Goal: Task Accomplishment & Management: Complete application form

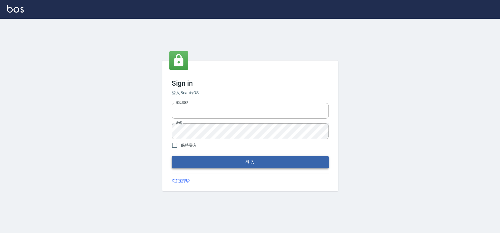
type input "033323173"
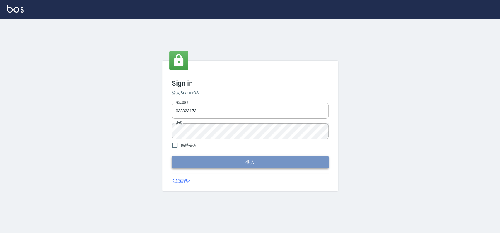
click at [211, 162] on button "登入" at bounding box center [250, 162] width 157 height 12
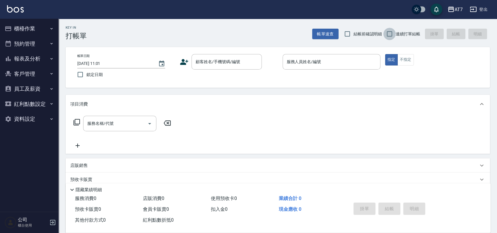
click at [391, 34] on input "連續打單結帳" at bounding box center [389, 34] width 12 height 12
checkbox input "true"
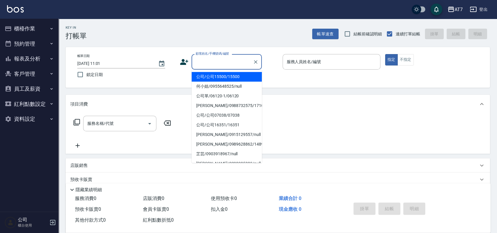
click at [237, 57] on div "顧客姓名/手機號碼/編號 顧客姓名/手機號碼/編號" at bounding box center [226, 62] width 70 height 16
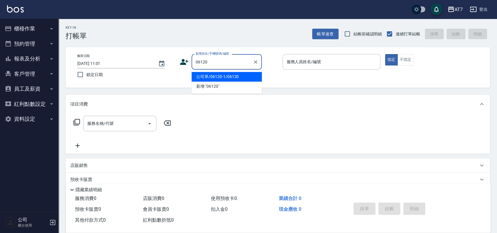
type input "公司單/06120-1/06120"
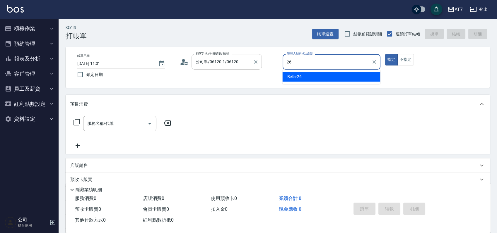
type input "Bella-26"
type button "true"
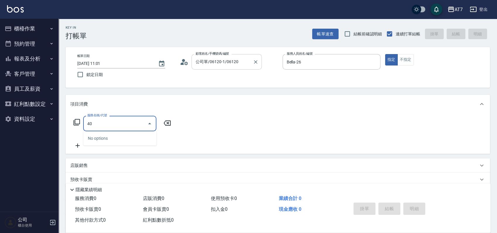
type input "400"
type input "150"
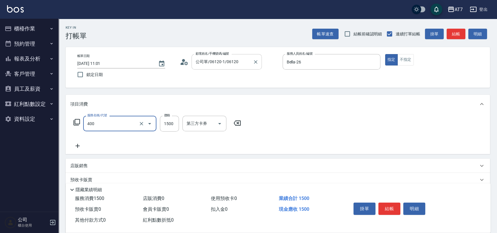
type input "染髮(400)"
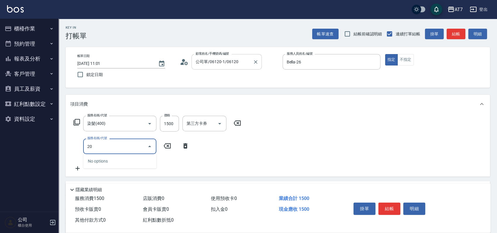
type input "200"
type input "300"
type input "燙髮(200)"
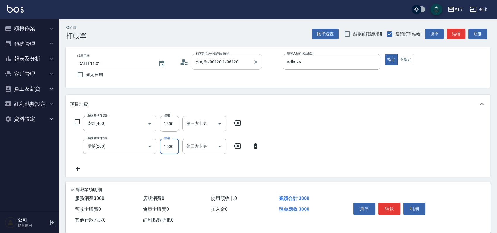
type input "150"
type input "18"
type input "160"
type input "180"
type input "330"
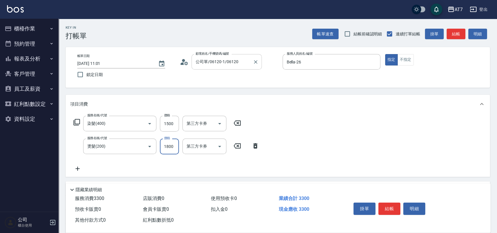
type input "1800"
click at [386, 203] on button "結帳" at bounding box center [389, 209] width 22 height 12
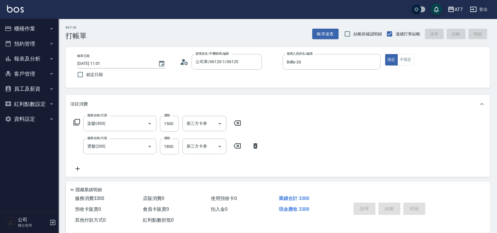
type input "[DATE] 11:05"
type input "0"
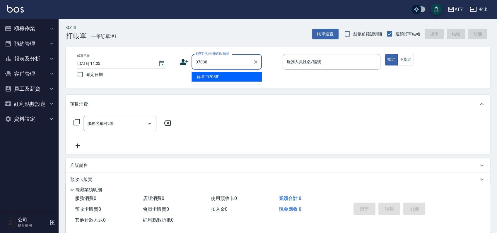
type input "07038"
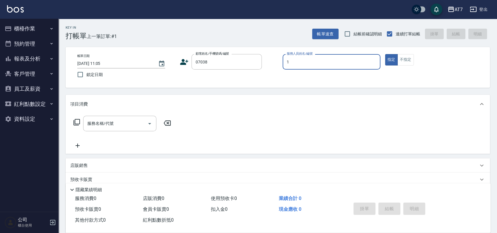
type input "10"
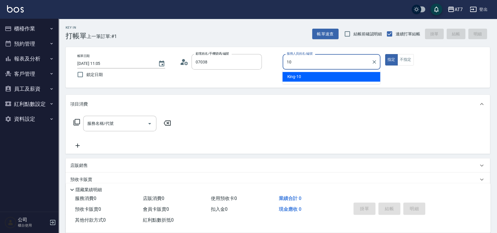
type input "公司/公司07038/07038"
type input "King-10"
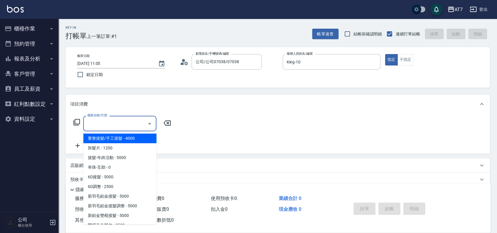
click at [116, 128] on input "服務名稱/代號" at bounding box center [115, 124] width 59 height 10
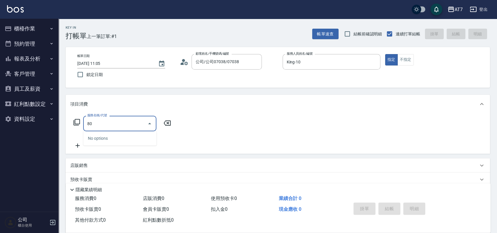
type input "803"
type input "60"
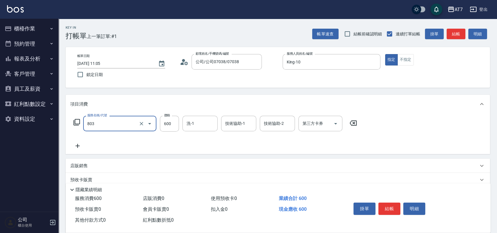
type input "髮原素去角質(互助)(803)"
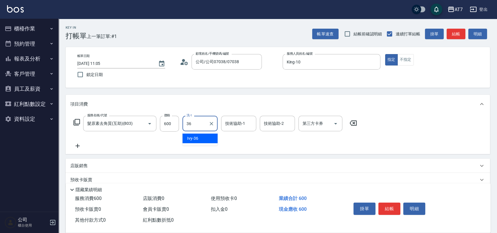
type input "Ivy-36"
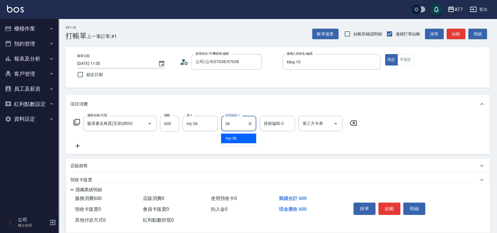
type input "Ivy-36"
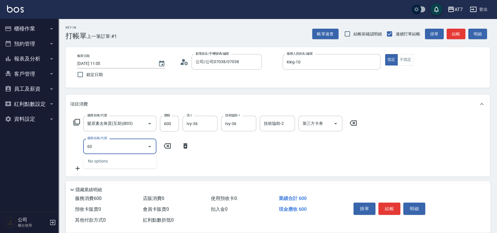
type input "601"
type input "120"
type input "深層護髮（助）(601)"
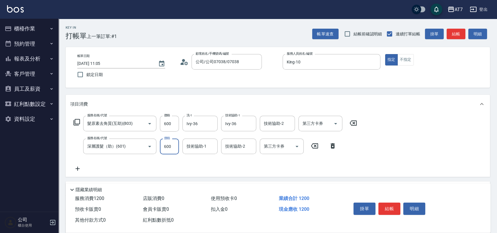
type input "1"
type input "60"
type input "15"
type input "70"
type input "150"
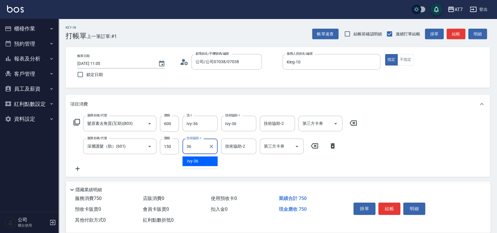
type input "Ivy-36"
click at [386, 208] on button "結帳" at bounding box center [389, 209] width 22 height 12
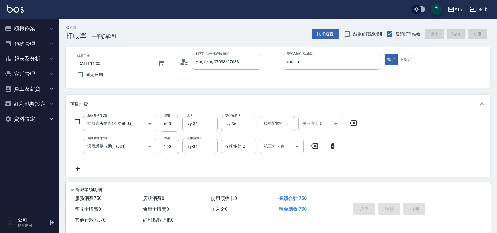
type input "[DATE] 11:25"
type input "0"
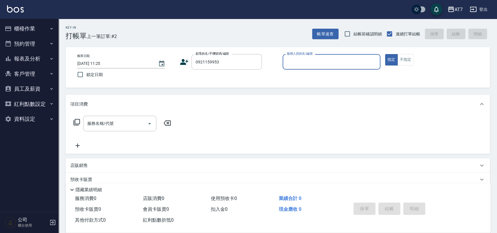
type input "[PERSON_NAME]/0921159953/11964"
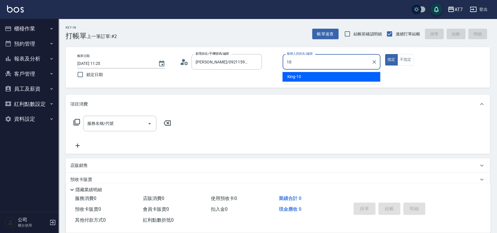
type input "King-10"
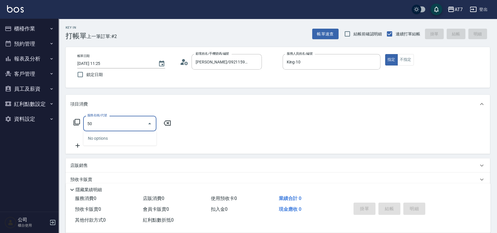
type input "501"
type input "30"
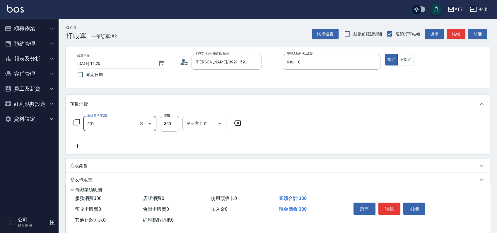
type input "洗髮(互助)(501)"
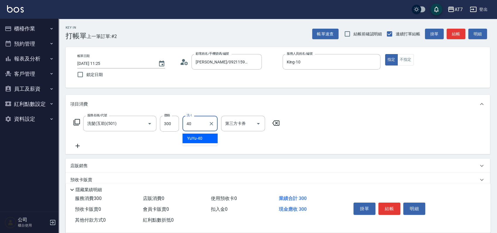
type input "YuYu-40"
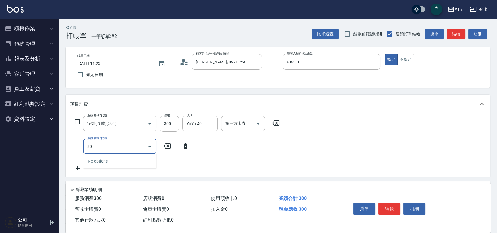
type input "301"
type input "60"
type input "學生剪髮(301)"
click at [388, 209] on button "結帳" at bounding box center [389, 209] width 22 height 12
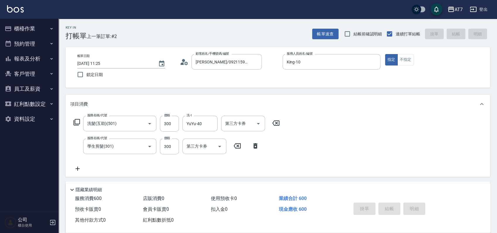
type input "[DATE] 11:40"
type input "0"
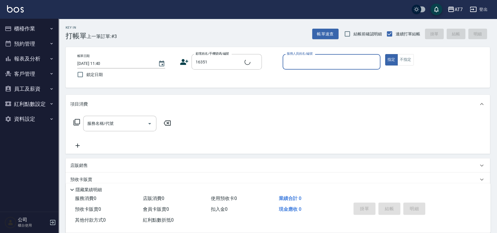
type input "公司/公司16351/16351"
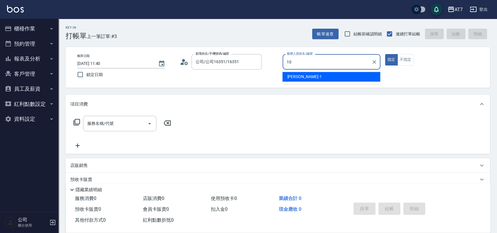
type input "King-10"
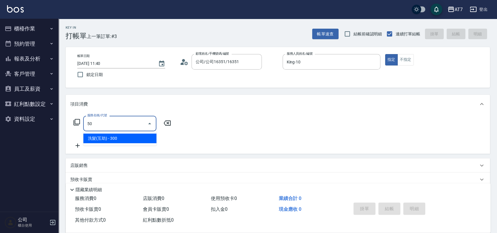
type input "501"
type input "30"
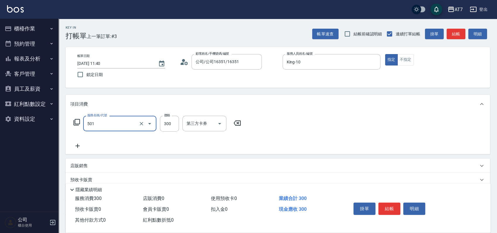
type input "洗髮(互助)(501)"
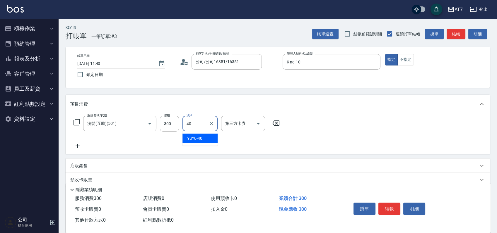
type input "YuYu-40"
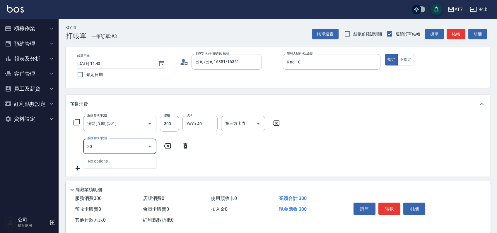
type input "301"
type input "60"
type input "學生剪髮(301)"
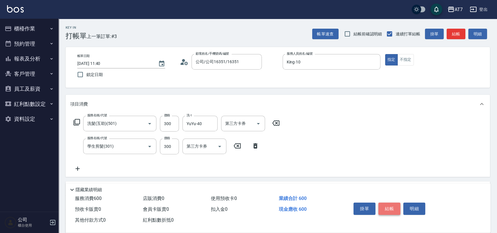
click at [391, 208] on button "結帳" at bounding box center [389, 209] width 22 height 12
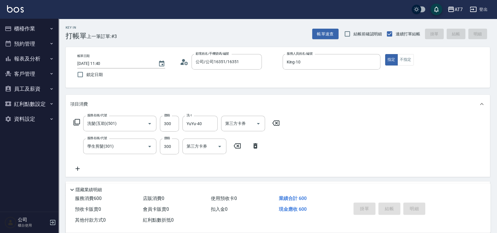
type input "[DATE] 11:50"
type input "0"
